Goal: Task Accomplishment & Management: Use online tool/utility

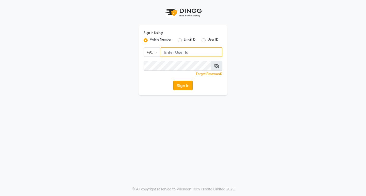
type input "9158515199"
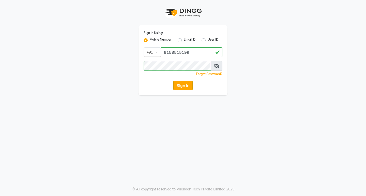
click at [183, 88] on button "Sign In" at bounding box center [182, 86] width 19 height 10
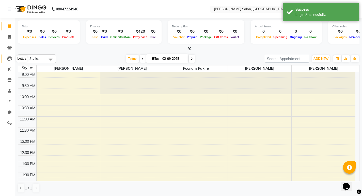
click at [9, 58] on icon at bounding box center [9, 58] width 5 height 5
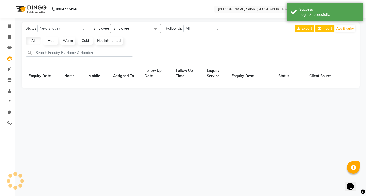
select select "10"
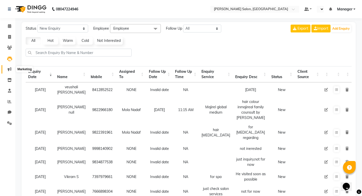
click at [9, 69] on icon at bounding box center [10, 69] width 4 height 4
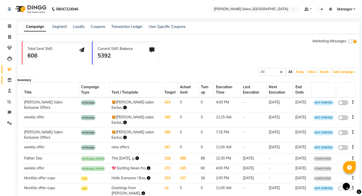
click at [9, 80] on icon at bounding box center [9, 80] width 4 height 4
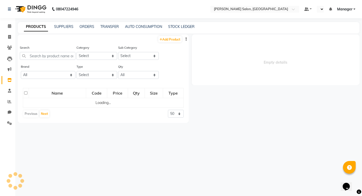
select select
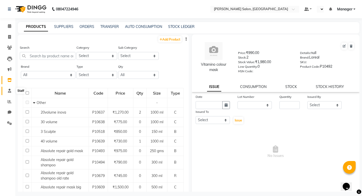
click at [9, 91] on icon at bounding box center [9, 91] width 3 height 4
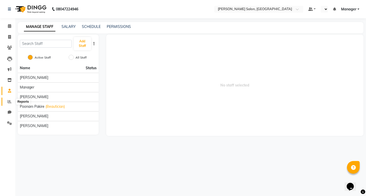
click at [9, 102] on icon at bounding box center [10, 102] width 4 height 4
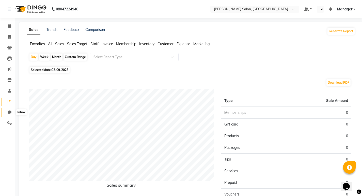
click at [10, 112] on icon at bounding box center [10, 112] width 4 height 4
select select "100"
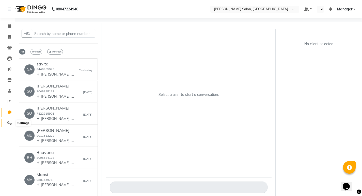
click at [9, 123] on icon at bounding box center [9, 123] width 5 height 4
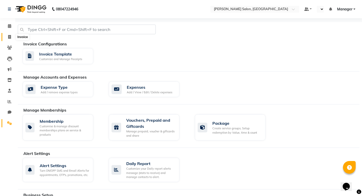
click at [10, 39] on icon at bounding box center [9, 37] width 3 height 4
select select "service"
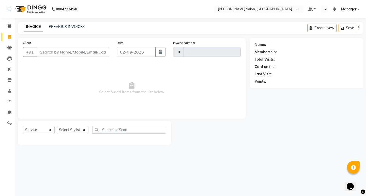
type input "0736"
select select "7550"
click at [9, 27] on icon at bounding box center [9, 26] width 3 height 4
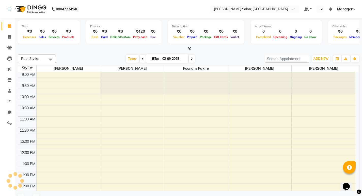
scroll to position [112, 0]
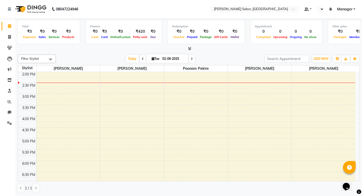
click at [321, 9] on select at bounding box center [320, 9] width 7 height 7
click at [323, 9] on select at bounding box center [320, 9] width 7 height 7
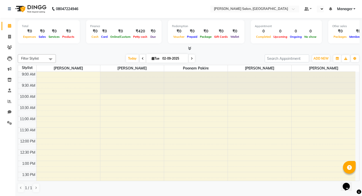
scroll to position [0, 0]
click at [51, 60] on span at bounding box center [50, 60] width 10 height 10
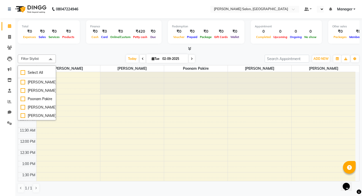
click at [142, 59] on icon at bounding box center [143, 58] width 2 height 3
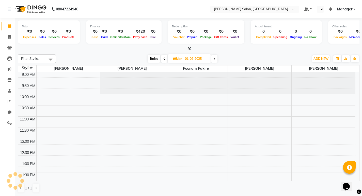
scroll to position [112, 0]
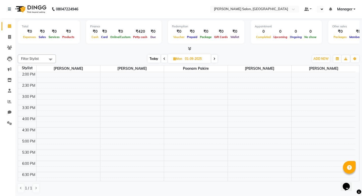
click at [214, 58] on icon at bounding box center [214, 58] width 2 height 3
type input "02-09-2025"
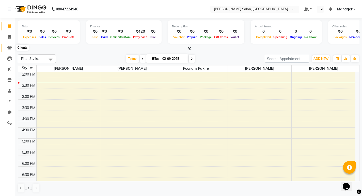
click at [9, 48] on icon at bounding box center [9, 48] width 5 height 4
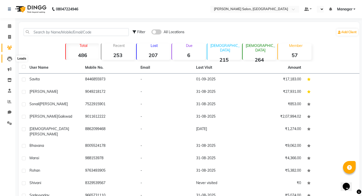
click at [10, 58] on icon at bounding box center [9, 58] width 5 height 5
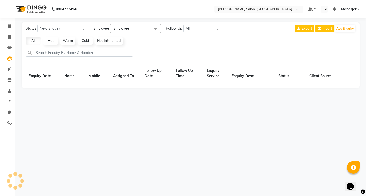
select select "10"
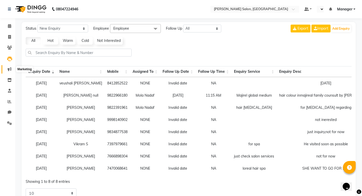
click at [9, 68] on icon at bounding box center [10, 69] width 4 height 4
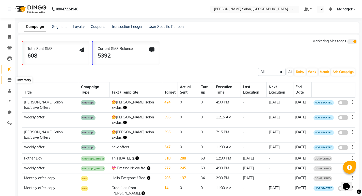
click at [9, 80] on icon at bounding box center [9, 80] width 4 height 4
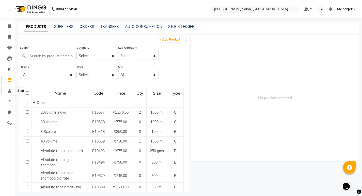
click at [8, 92] on icon at bounding box center [9, 91] width 3 height 4
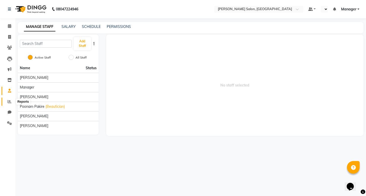
click at [9, 102] on icon at bounding box center [10, 102] width 4 height 4
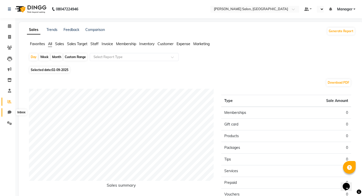
click at [9, 112] on icon at bounding box center [10, 112] width 4 height 4
select select "100"
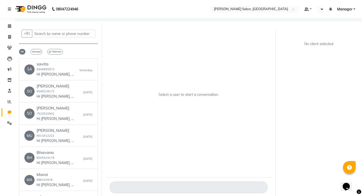
scroll to position [4, 0]
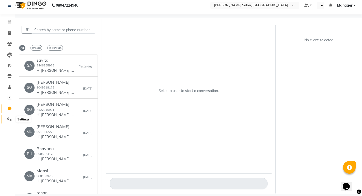
click at [9, 120] on icon at bounding box center [9, 120] width 5 height 4
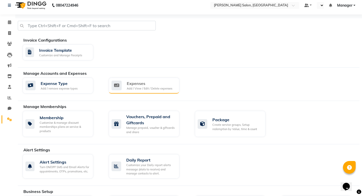
click at [146, 86] on div "Expenses" at bounding box center [149, 83] width 45 height 6
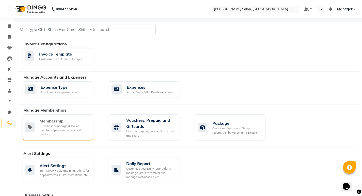
click at [47, 122] on div "Membership" at bounding box center [64, 121] width 49 height 6
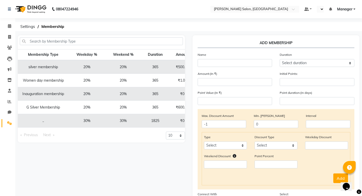
scroll to position [4, 0]
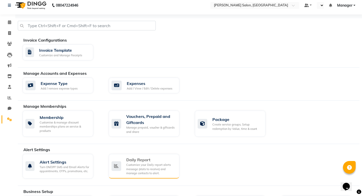
click at [138, 165] on div "Customize your Daily report alerts message (stats to receive) and manage contac…" at bounding box center [150, 169] width 49 height 13
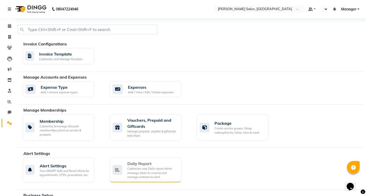
select select "1260"
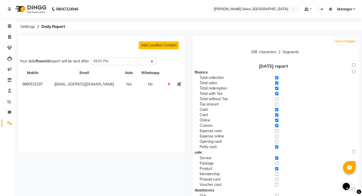
scroll to position [4, 0]
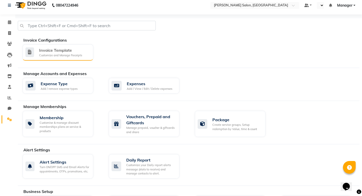
click at [50, 50] on div "Invoice Template" at bounding box center [60, 50] width 43 height 6
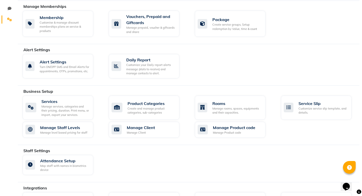
scroll to position [101, 0]
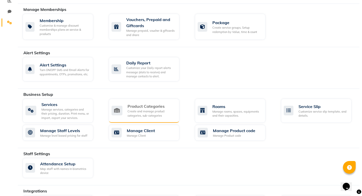
click at [142, 111] on div "Create and manage product categories, sub-categories" at bounding box center [151, 113] width 48 height 8
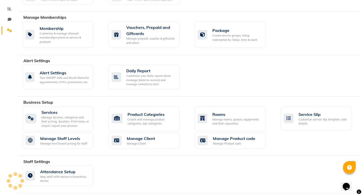
scroll to position [101, 0]
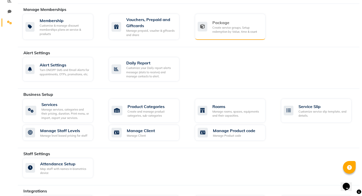
click at [226, 27] on div "Create service groups, Setup redemption by Value, time & count" at bounding box center [236, 30] width 49 height 8
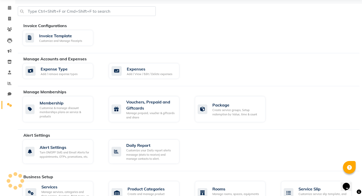
scroll to position [101, 0]
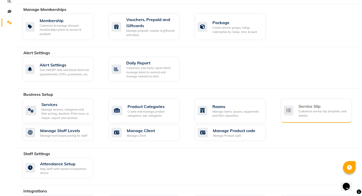
click at [309, 111] on div "Customize service slip template, and details." at bounding box center [322, 113] width 49 height 8
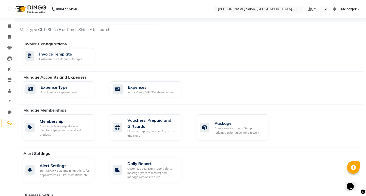
select select
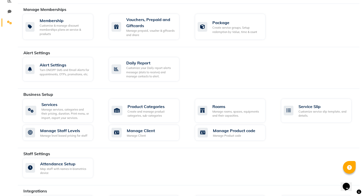
scroll to position [177, 0]
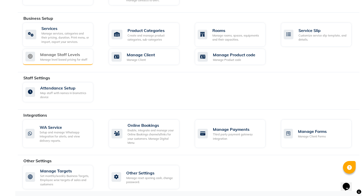
click at [68, 57] on div "Manage Staff Levels" at bounding box center [63, 55] width 47 height 6
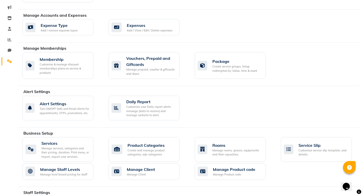
scroll to position [102, 0]
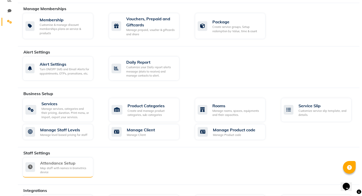
click at [70, 164] on div "Attendance Setup" at bounding box center [64, 163] width 49 height 6
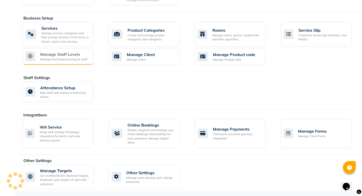
scroll to position [177, 0]
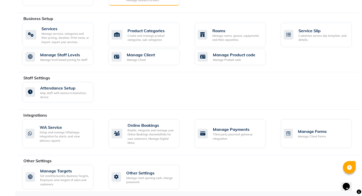
scroll to position [4, 0]
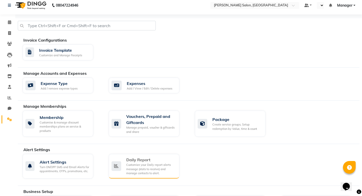
select select "100"
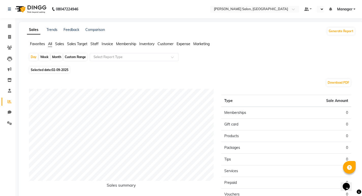
click at [96, 45] on span "Staff" at bounding box center [94, 44] width 8 height 5
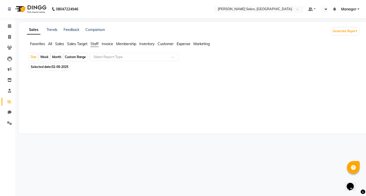
click at [92, 44] on span "Staff" at bounding box center [94, 44] width 8 height 5
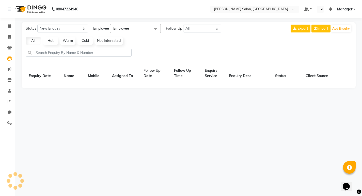
select select "10"
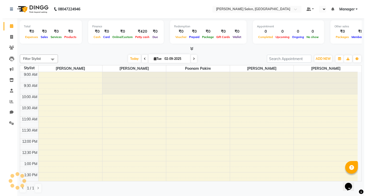
scroll to position [112, 0]
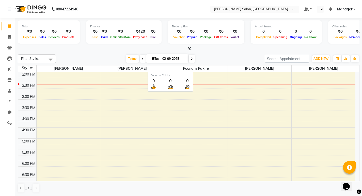
click at [195, 68] on span "Poonam Pakire" at bounding box center [195, 68] width 63 height 6
select select "service"
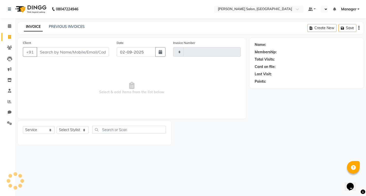
type input "0736"
select select "7550"
type input "f"
